Goal: Navigation & Orientation: Find specific page/section

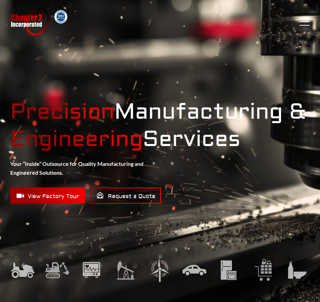
click at [304, 23] on button "Menu" at bounding box center [305, 22] width 10 height 8
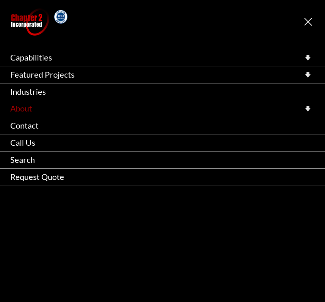
click at [33, 111] on link "About" at bounding box center [162, 108] width 325 height 17
click at [307, 106] on icon at bounding box center [308, 108] width 5 height 5
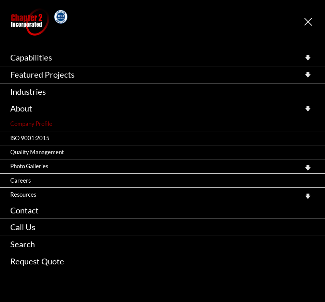
click at [44, 125] on link "Company Profile" at bounding box center [162, 124] width 325 height 14
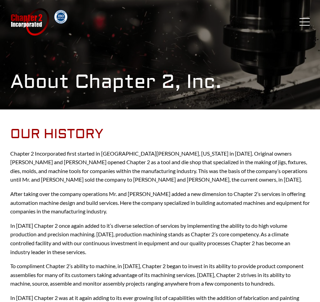
click at [300, 24] on button "Menu" at bounding box center [305, 22] width 10 height 8
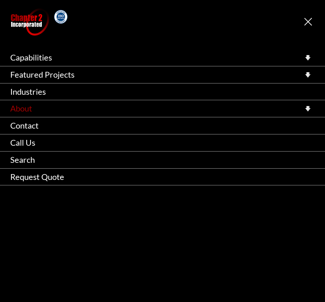
click at [35, 110] on link "About" at bounding box center [162, 108] width 325 height 17
click at [306, 108] on icon at bounding box center [308, 108] width 5 height 5
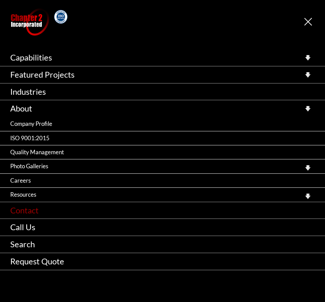
click at [38, 212] on link "Contact" at bounding box center [162, 210] width 325 height 17
